Goal: Information Seeking & Learning: Learn about a topic

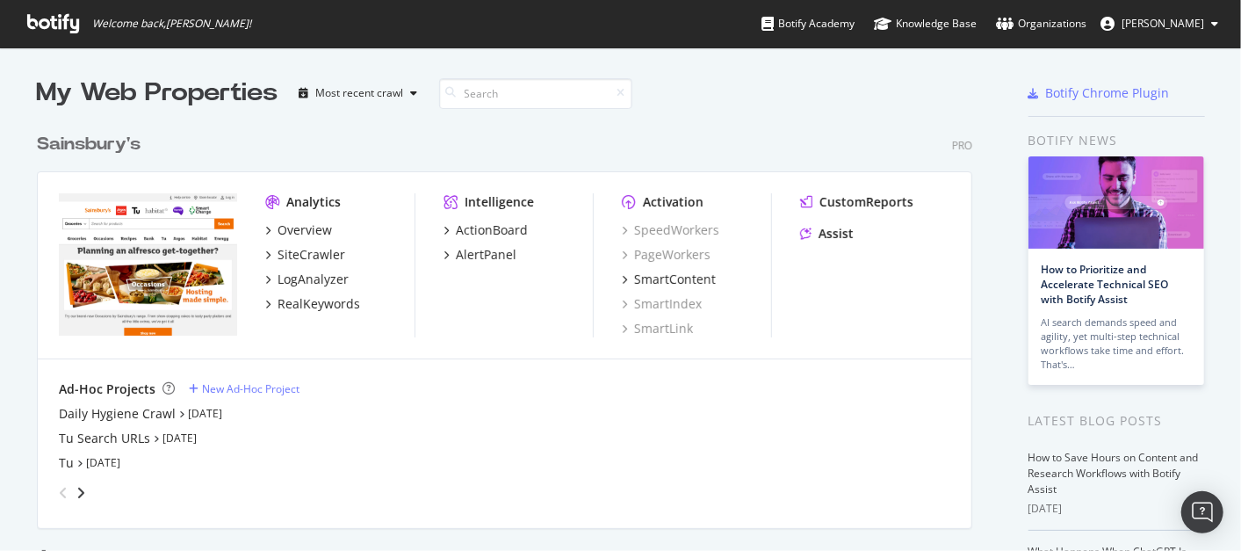
scroll to position [414, 0]
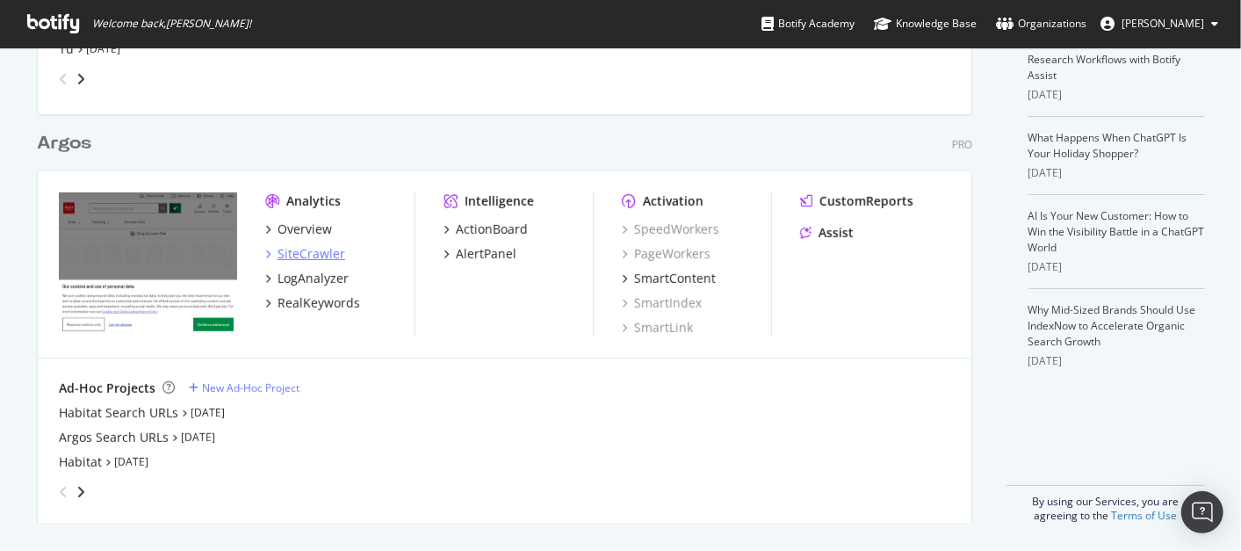
click at [314, 247] on div "SiteCrawler" at bounding box center [312, 254] width 68 height 18
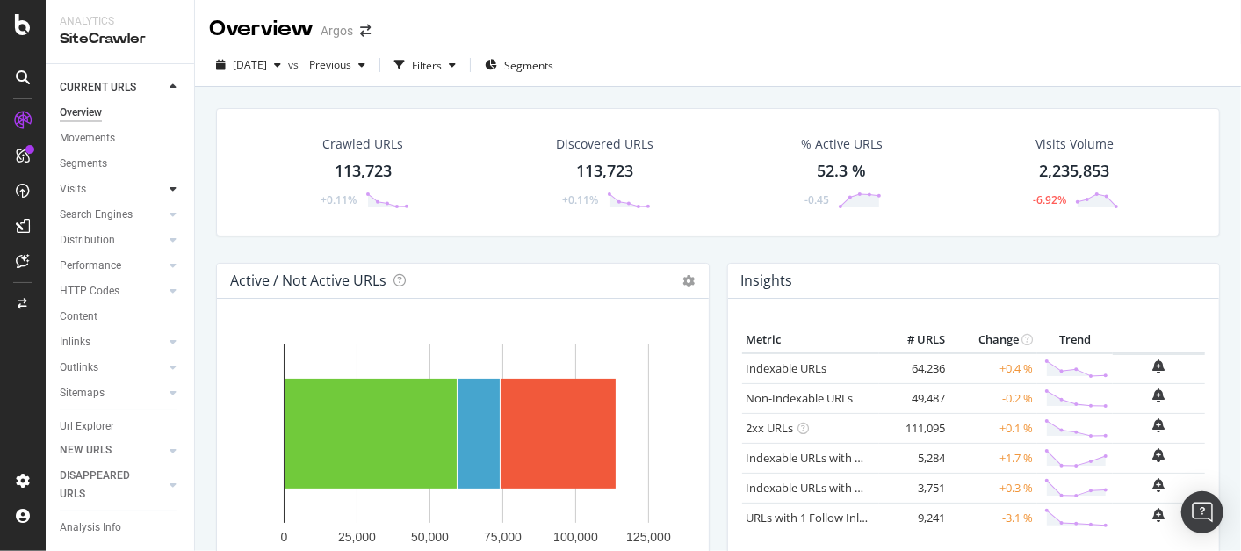
click at [170, 185] on icon at bounding box center [173, 189] width 7 height 11
click at [88, 213] on div "Analysis" at bounding box center [88, 215] width 40 height 18
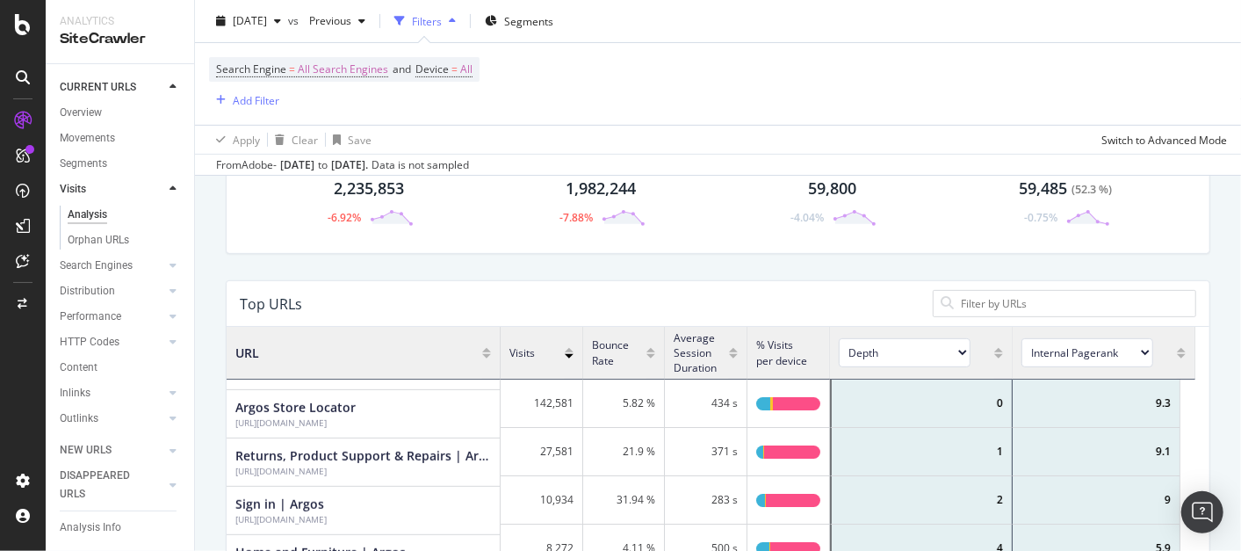
scroll to position [38, 0]
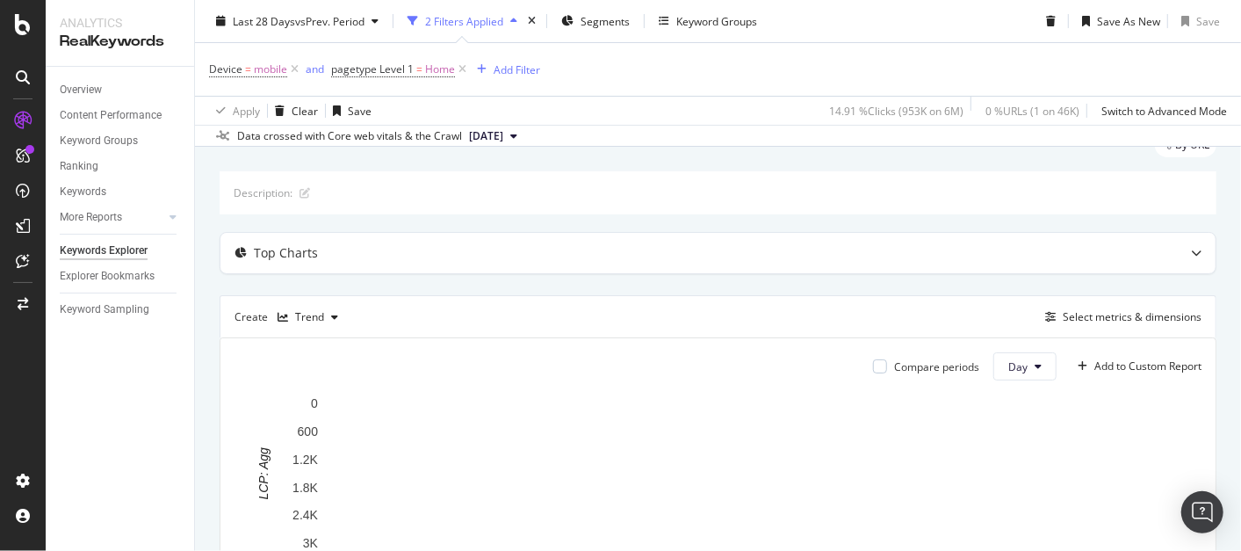
scroll to position [73, 0]
